Goal: Task Accomplishment & Management: Use online tool/utility

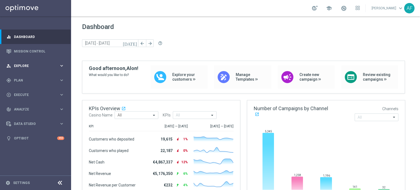
click at [58, 63] on div "person_search Explore" at bounding box center [32, 65] width 53 height 5
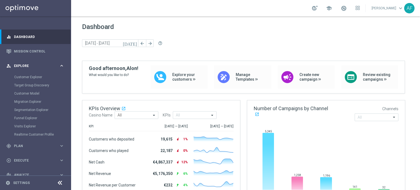
click at [59, 63] on icon "keyboard_arrow_right" at bounding box center [61, 65] width 5 height 5
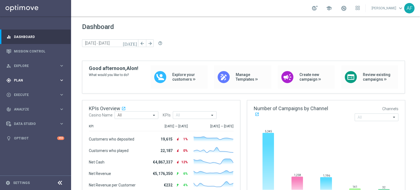
click at [50, 81] on span "Plan" at bounding box center [36, 80] width 45 height 3
click at [34, 92] on link "Target Groups" at bounding box center [35, 91] width 43 height 4
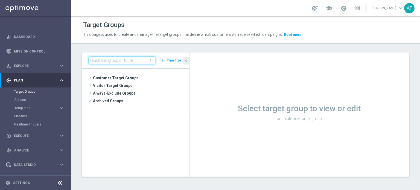
click at [103, 61] on input at bounding box center [122, 61] width 67 height 8
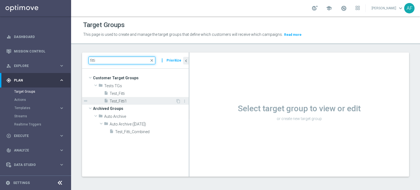
type input "fitti"
click at [142, 101] on span "Test_Fitti1" at bounding box center [143, 101] width 66 height 5
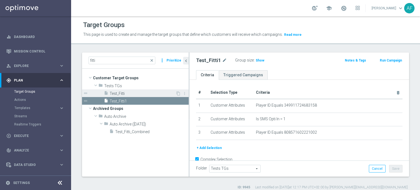
click at [149, 92] on span "Test_Fitti" at bounding box center [143, 93] width 66 height 5
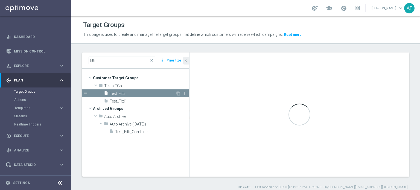
checkbox input "false"
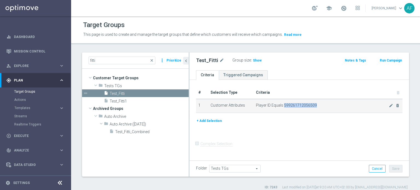
drag, startPoint x: 282, startPoint y: 105, endPoint x: 315, endPoint y: 104, distance: 32.3
click at [315, 104] on span "Player ID Equals 599261712056509" at bounding box center [322, 105] width 133 height 5
copy span "599261712056509"
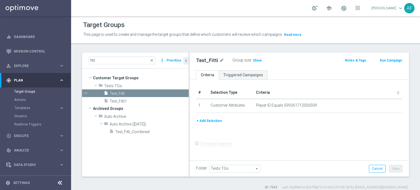
click at [282, 69] on div "Test_Fitti mode_edit Group size : Show Notes & Tags Run Campaign" at bounding box center [298, 61] width 219 height 18
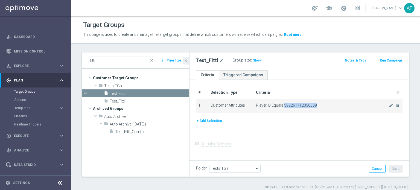
drag, startPoint x: 282, startPoint y: 105, endPoint x: 314, endPoint y: 104, distance: 31.7
click at [314, 104] on span "Player ID Equals 599261712056509" at bounding box center [322, 105] width 133 height 5
copy span "599261712056509"
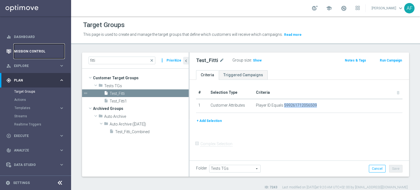
click at [40, 51] on link "Mission Control" at bounding box center [39, 51] width 50 height 14
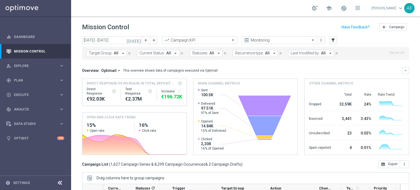
click at [138, 40] on icon "today" at bounding box center [134, 40] width 15 height 5
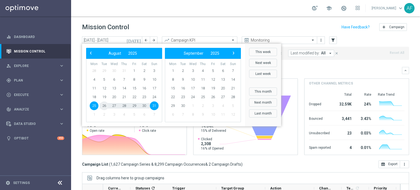
click at [103, 105] on span "26" at bounding box center [104, 105] width 9 height 9
type input "26 Aug 2025 - 26 Aug 2025"
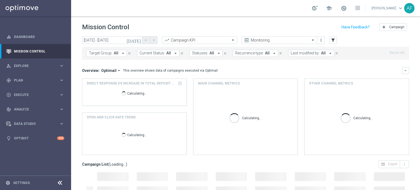
click at [118, 52] on button "Target Group: All arrow_drop_down" at bounding box center [106, 53] width 40 height 7
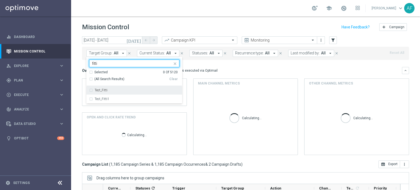
click at [118, 90] on div "Test_Fitti" at bounding box center [137, 90] width 85 height 3
type input "fitti"
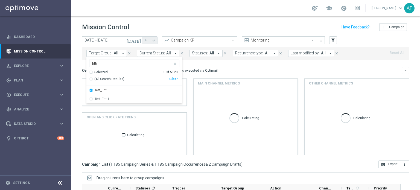
click at [257, 67] on div "Overview: Optimail arrow_drop_down This overview shows data of campaigns execut…" at bounding box center [245, 70] width 327 height 7
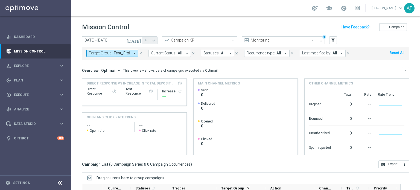
click at [140, 39] on icon "today" at bounding box center [134, 40] width 15 height 5
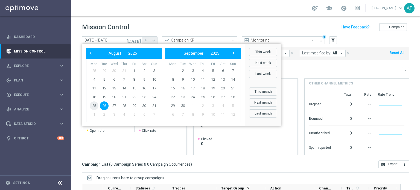
click at [93, 106] on span "25" at bounding box center [94, 105] width 9 height 9
click at [125, 105] on span "28" at bounding box center [124, 105] width 9 height 9
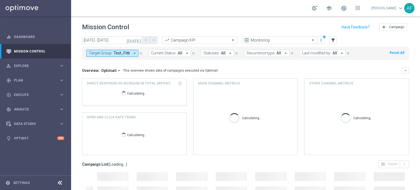
type input "25 Aug 2025 - 28 Aug 2025"
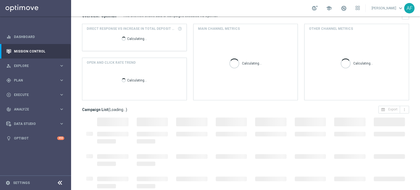
scroll to position [82, 0]
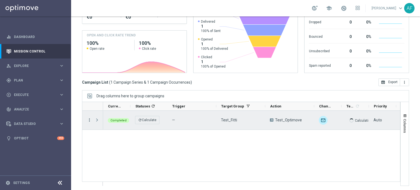
click at [87, 120] on icon "more_vert" at bounding box center [89, 120] width 5 height 5
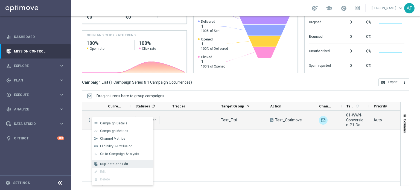
click at [119, 163] on span "Duplicate and Edit" at bounding box center [114, 164] width 28 height 4
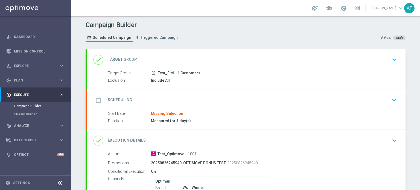
click at [307, 59] on div "done Target Group keyboard_arrow_down" at bounding box center [245, 59] width 305 height 10
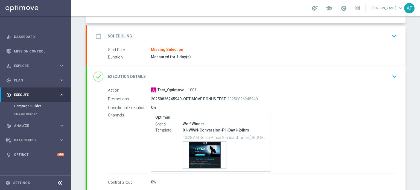
scroll to position [109, 0]
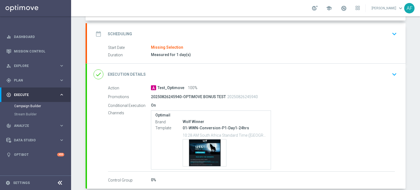
click at [287, 43] on div "date_range Scheduling keyboard_arrow_down" at bounding box center [246, 33] width 318 height 21
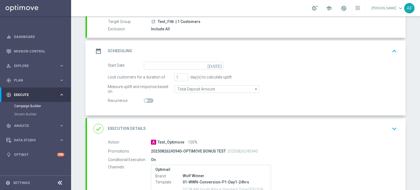
scroll to position [55, 0]
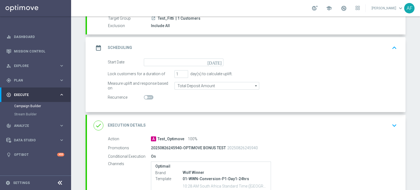
click at [216, 61] on icon "today" at bounding box center [215, 61] width 16 height 6
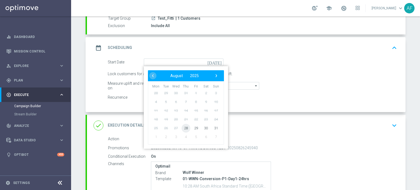
click at [183, 127] on span "28" at bounding box center [185, 128] width 9 height 9
type input "28 Aug 2025"
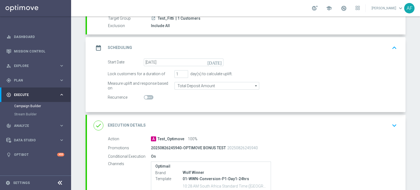
scroll to position [0, 0]
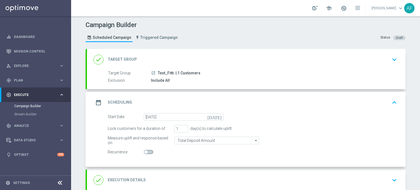
click at [243, 61] on div "done Target Group keyboard_arrow_down" at bounding box center [245, 59] width 305 height 10
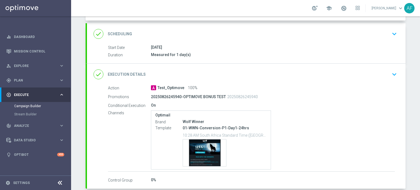
scroll to position [136, 0]
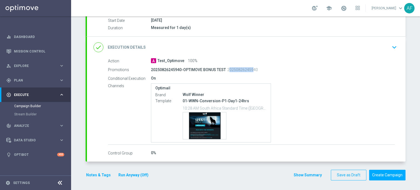
drag, startPoint x: 225, startPoint y: 69, endPoint x: 266, endPoint y: 70, distance: 40.5
click at [248, 68] on p "20250826245940" at bounding box center [242, 69] width 31 height 5
click at [266, 70] on div "20250826245940-OPTIMOVE BONUS TEST 20250826245940" at bounding box center [251, 70] width 201 height 8
click at [274, 50] on div "done Execution Details keyboard_arrow_down" at bounding box center [245, 47] width 305 height 10
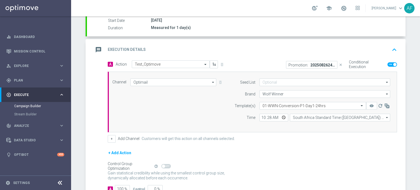
scroll to position [93, 0]
click at [280, 118] on input "10:28" at bounding box center [273, 118] width 29 height 8
type input "15:35"
click at [288, 142] on form "A Action Select action Test_Optimove delete_forever Promotion: 20250826245940-O…" at bounding box center [252, 127] width 289 height 133
click at [309, 66] on div "Promotion: 20250826245940-OPTIMOVE BONUS TEST" at bounding box center [311, 65] width 51 height 8
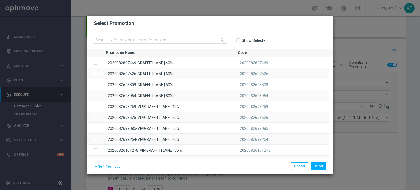
click at [238, 40] on input "Show Selected" at bounding box center [238, 40] width 4 height 4
checkbox input "true"
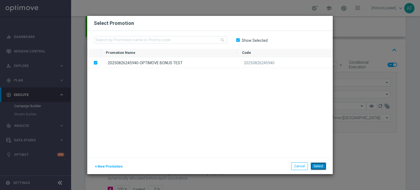
click at [316, 168] on button "Select" at bounding box center [318, 166] width 16 height 8
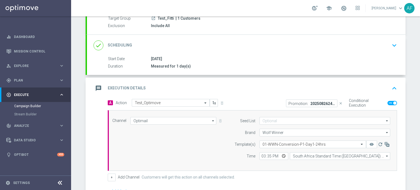
scroll to position [131, 0]
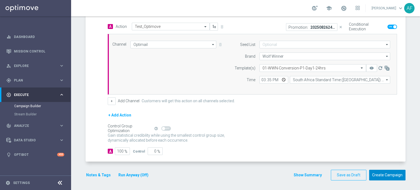
click at [376, 175] on button "Create Campaign" at bounding box center [387, 175] width 36 height 11
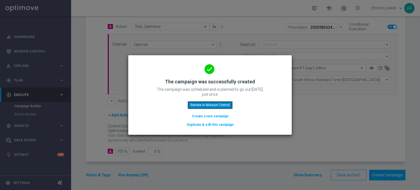
click at [203, 107] on button "Review in Mission Control" at bounding box center [209, 105] width 45 height 8
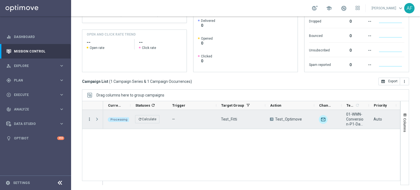
click at [91, 119] on icon "more_vert" at bounding box center [89, 119] width 5 height 5
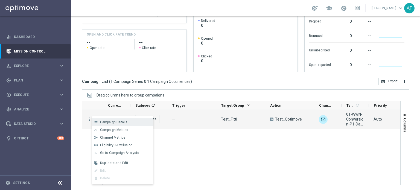
click at [104, 122] on span "Campaign Details" at bounding box center [114, 122] width 28 height 4
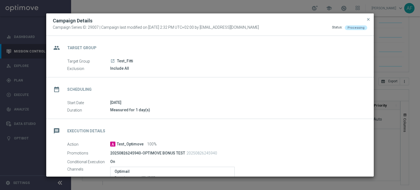
drag, startPoint x: 117, startPoint y: 61, endPoint x: 138, endPoint y: 61, distance: 21.0
click at [138, 61] on div "launch Test_Fitti" at bounding box center [236, 60] width 253 height 5
click at [154, 75] on div "group Target Group Target Group launch Test_Fitti Exclusion Include All" at bounding box center [209, 57] width 327 height 42
click at [113, 62] on icon "launch" at bounding box center [112, 61] width 4 height 4
click at [369, 18] on span "close" at bounding box center [368, 19] width 4 height 4
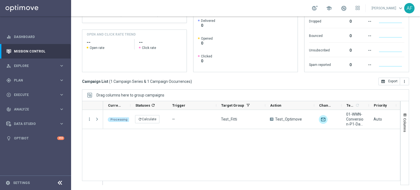
click at [242, 81] on div "Campaign List ( 1 Campaign Series & 1 Campaign Occurrences ) open_in_browser Ex…" at bounding box center [245, 82] width 327 height 8
click at [203, 147] on div "Test_Fitti A Test_Optimove unfold_more 01-WWN-Conversion-P1-Day1-24hrs Auto — A…" at bounding box center [251, 147] width 297 height 75
click at [43, 49] on link "Mission Control" at bounding box center [39, 51] width 50 height 14
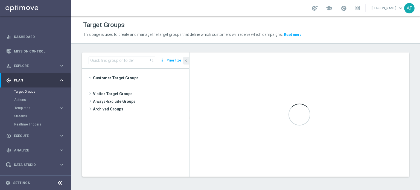
scroll to position [394, 0]
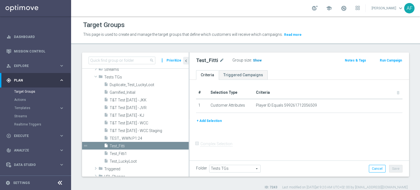
click at [255, 59] on span "Show" at bounding box center [257, 60] width 9 height 4
